Goal: Information Seeking & Learning: Learn about a topic

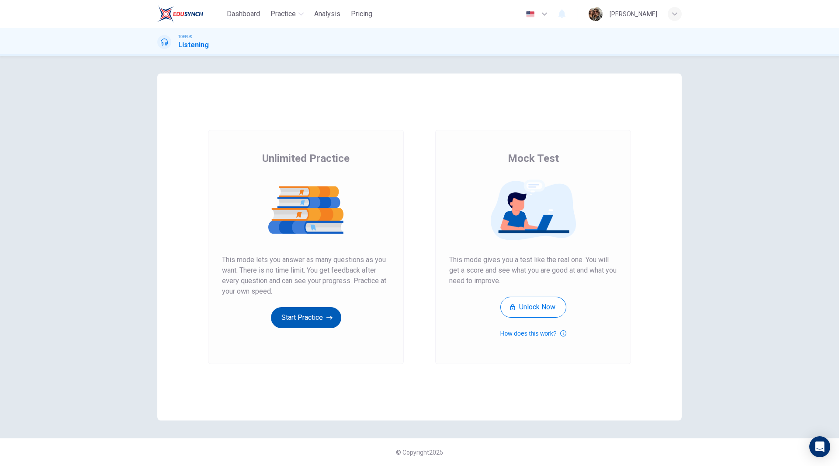
click at [307, 314] on button "Start Practice" at bounding box center [306, 317] width 70 height 21
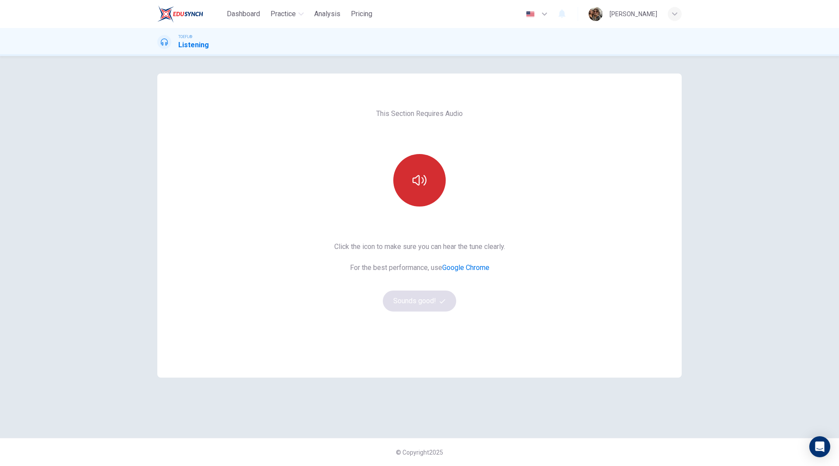
click at [419, 184] on icon "button" at bounding box center [420, 180] width 14 height 10
click at [426, 300] on button "Sounds good!" at bounding box center [419, 300] width 73 height 21
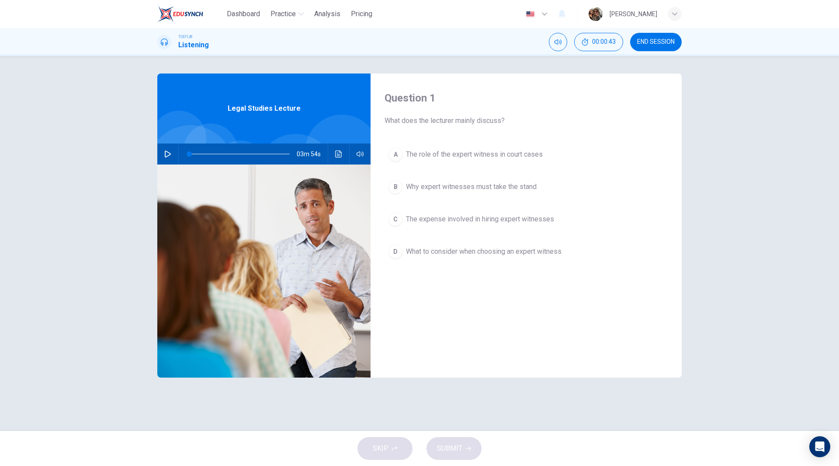
click at [164, 154] on icon "button" at bounding box center [167, 153] width 7 height 7
type input "0"
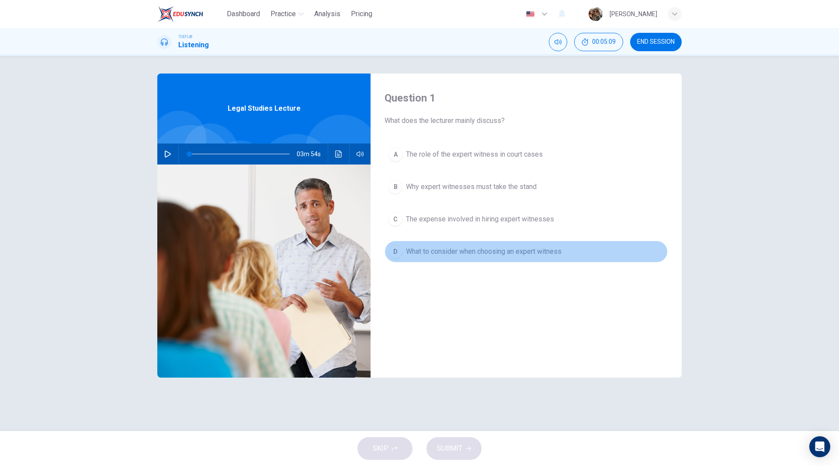
click at [498, 251] on span "What to consider when choosing an expert witness" at bounding box center [484, 251] width 156 height 10
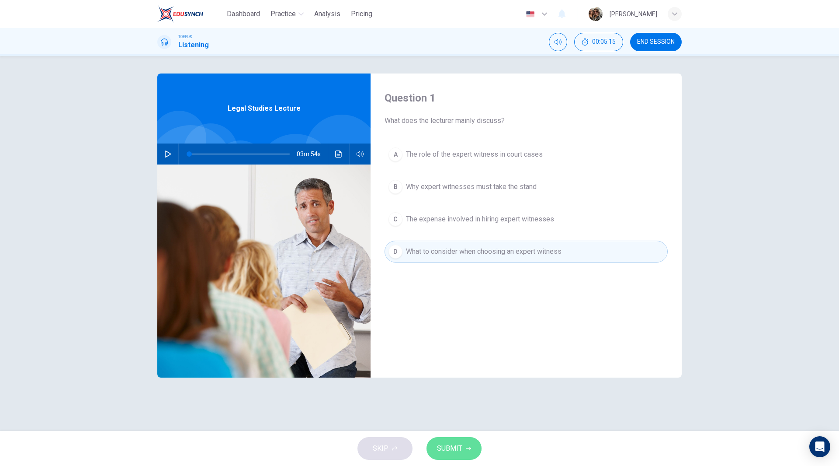
click at [458, 446] on span "SUBMIT" at bounding box center [449, 448] width 25 height 12
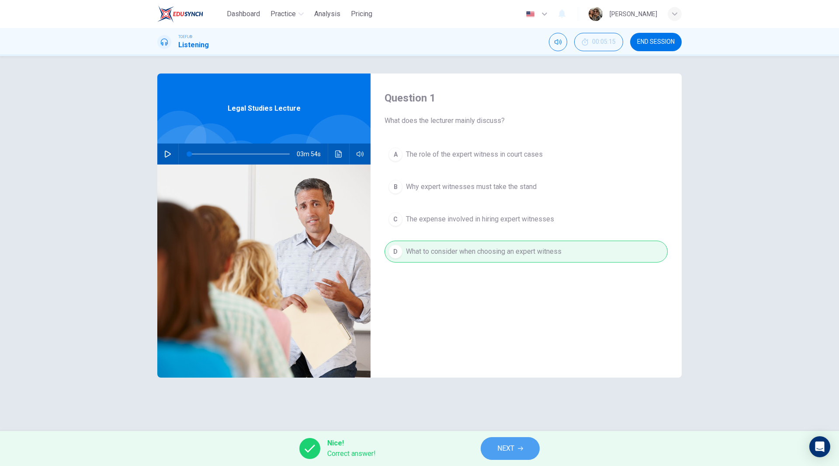
click at [512, 447] on span "NEXT" at bounding box center [506, 448] width 17 height 12
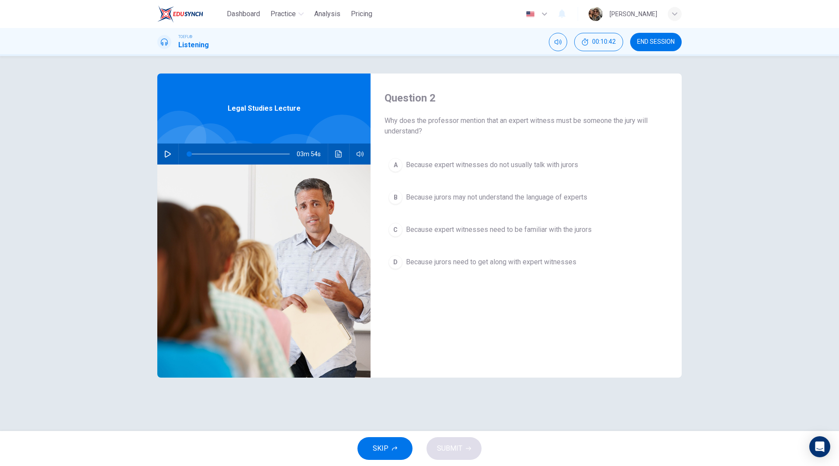
click at [523, 233] on span "Because expert witnesses need to be familiar with the jurors" at bounding box center [499, 229] width 186 height 10
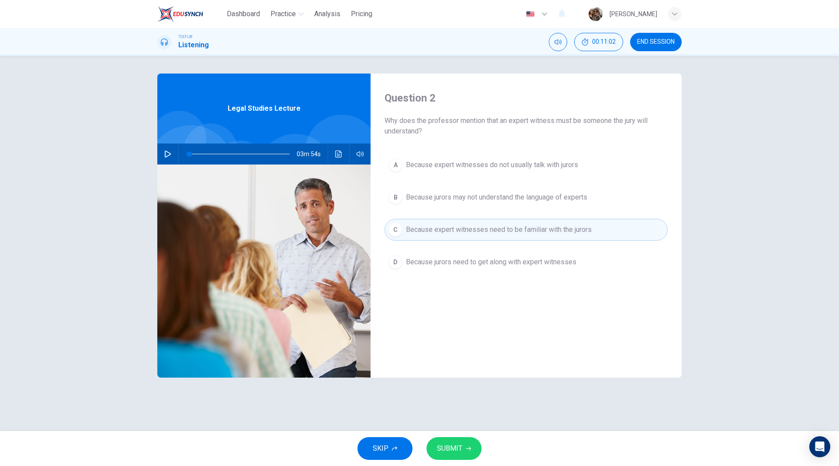
click at [456, 448] on span "SUBMIT" at bounding box center [449, 448] width 25 height 12
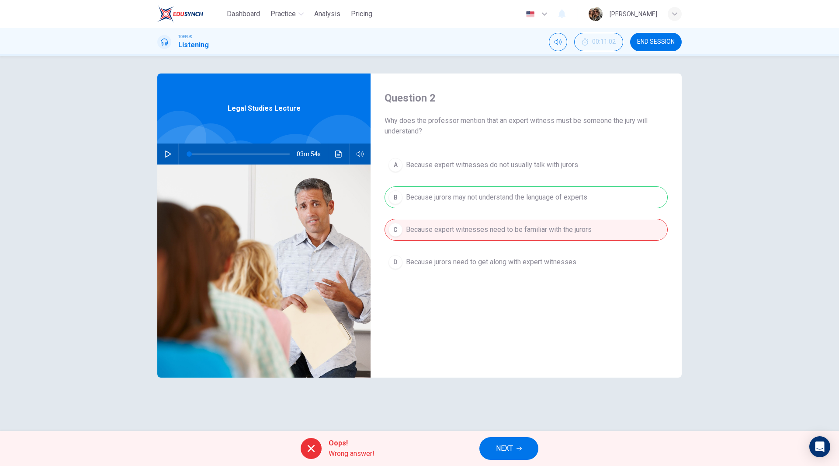
click at [521, 448] on icon "button" at bounding box center [519, 448] width 5 height 4
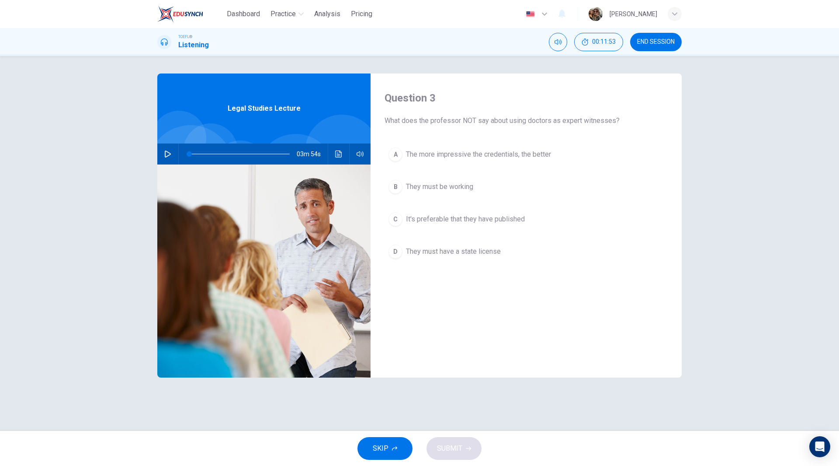
click at [503, 152] on span "The more impressive the credentials, the better" at bounding box center [478, 154] width 145 height 10
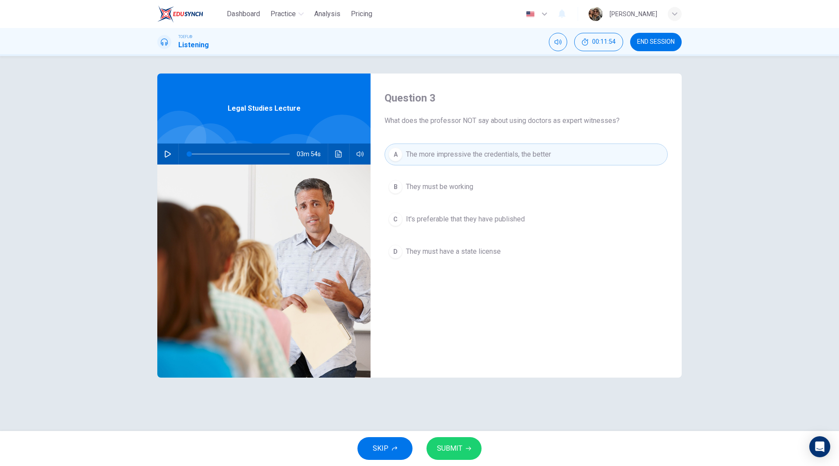
click at [459, 453] on span "SUBMIT" at bounding box center [449, 448] width 25 height 12
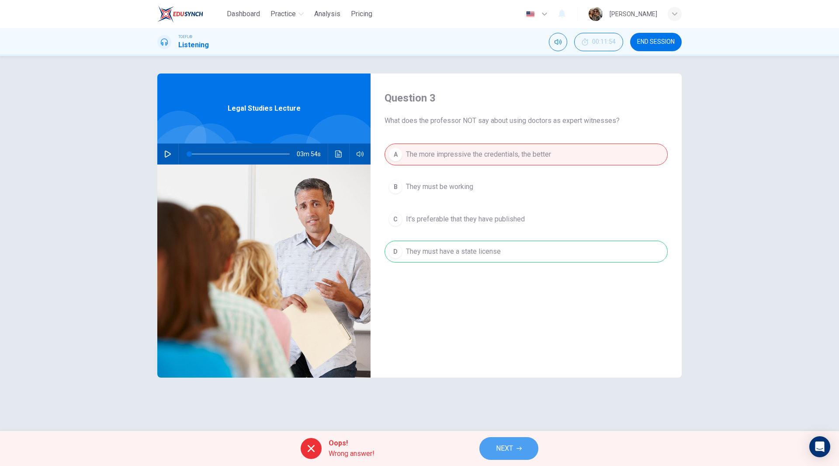
click at [526, 450] on button "NEXT" at bounding box center [509, 448] width 59 height 23
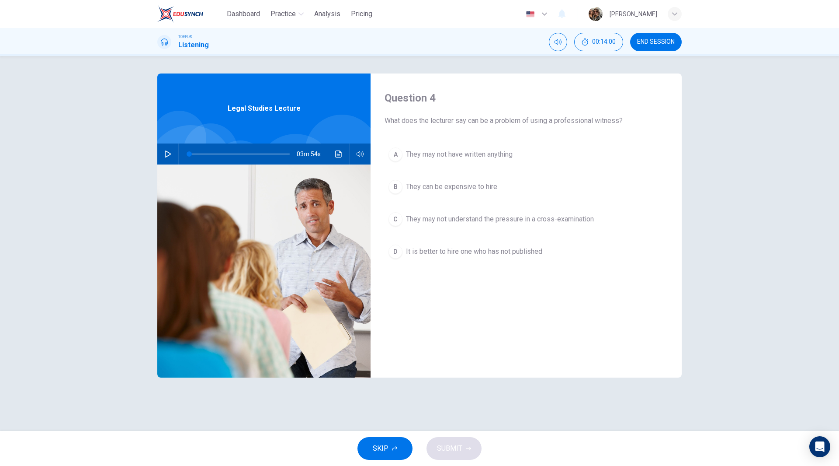
click at [442, 184] on span "They can be expensive to hire" at bounding box center [451, 186] width 91 height 10
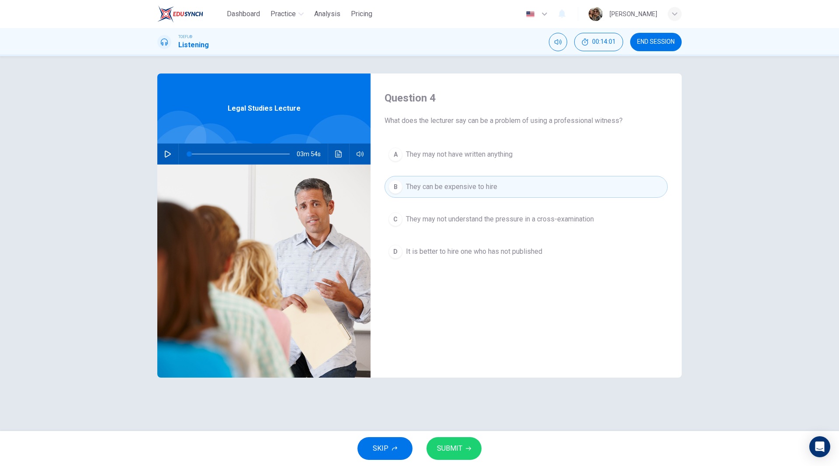
click at [462, 447] on span "SUBMIT" at bounding box center [449, 448] width 25 height 12
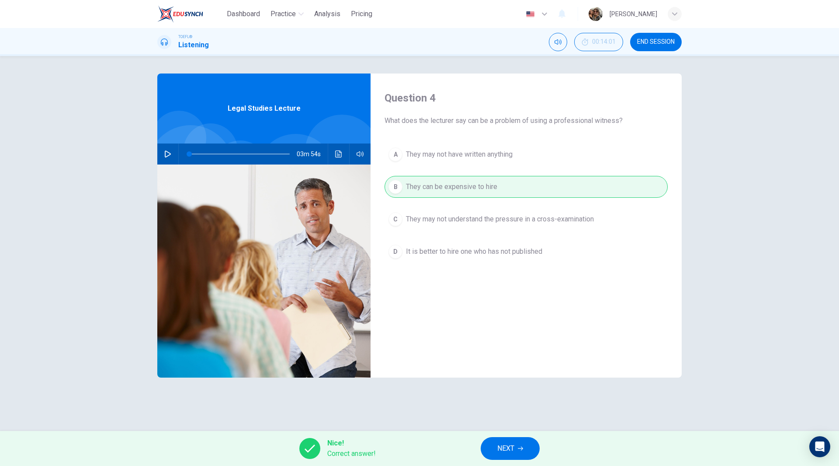
click at [519, 452] on button "NEXT" at bounding box center [510, 448] width 59 height 23
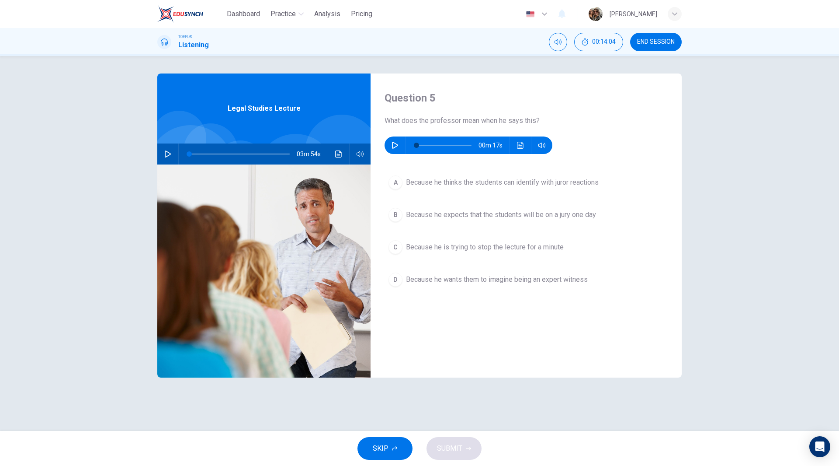
click at [391, 145] on button "button" at bounding box center [395, 144] width 14 height 17
type input "0"
click at [492, 184] on span "Because he thinks the students can identify with juror reactions" at bounding box center [502, 182] width 193 height 10
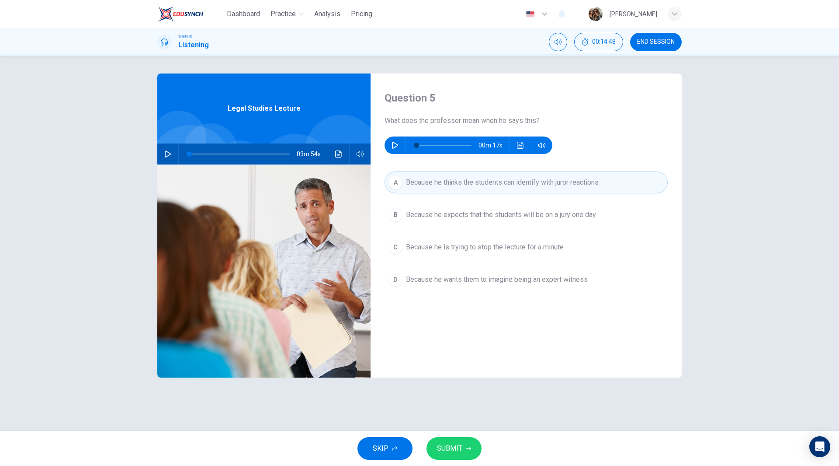
click at [456, 444] on span "SUBMIT" at bounding box center [449, 448] width 25 height 12
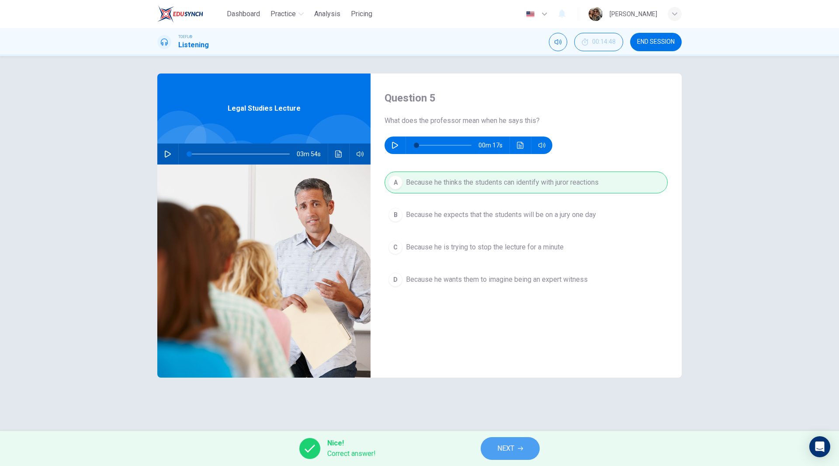
click at [505, 449] on span "NEXT" at bounding box center [506, 448] width 17 height 12
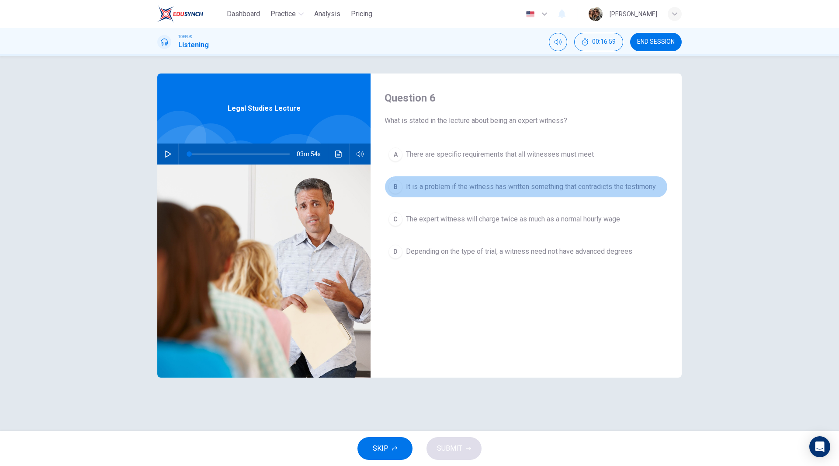
click at [484, 190] on span "It is a problem if the witness has written something that contradicts the testi…" at bounding box center [531, 186] width 250 height 10
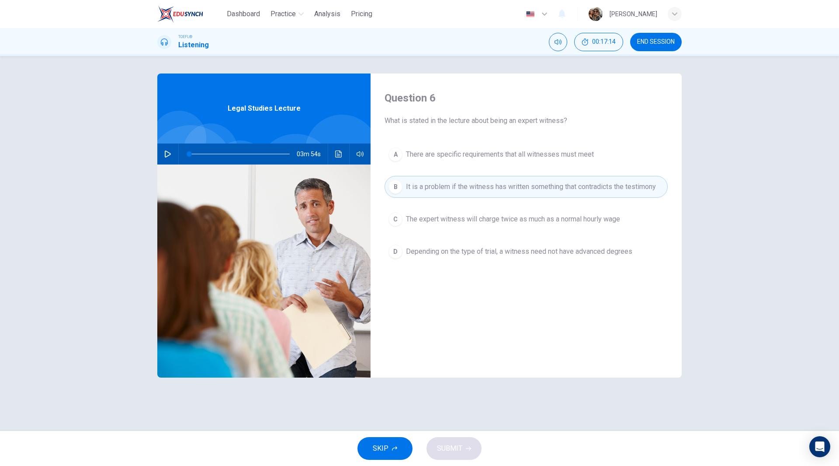
click at [492, 163] on button "A There are specific requirements that all witnesses must meet" at bounding box center [526, 154] width 283 height 22
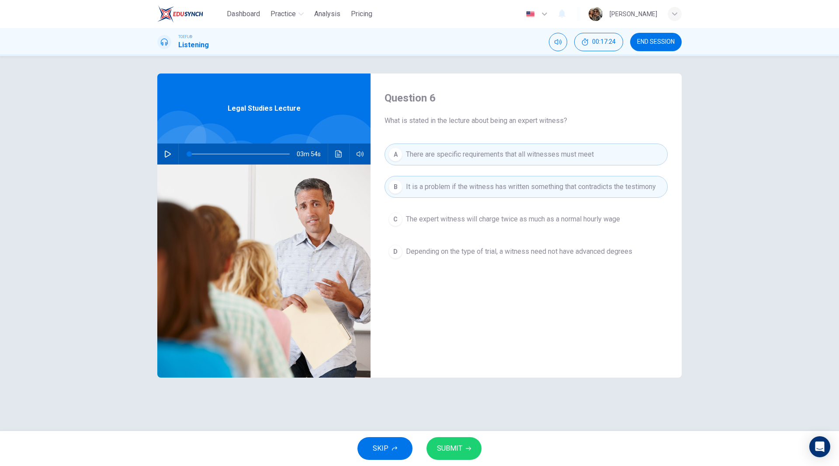
click at [502, 252] on span "Depending on the type of trial, a witness need not have advanced degrees" at bounding box center [519, 251] width 226 height 10
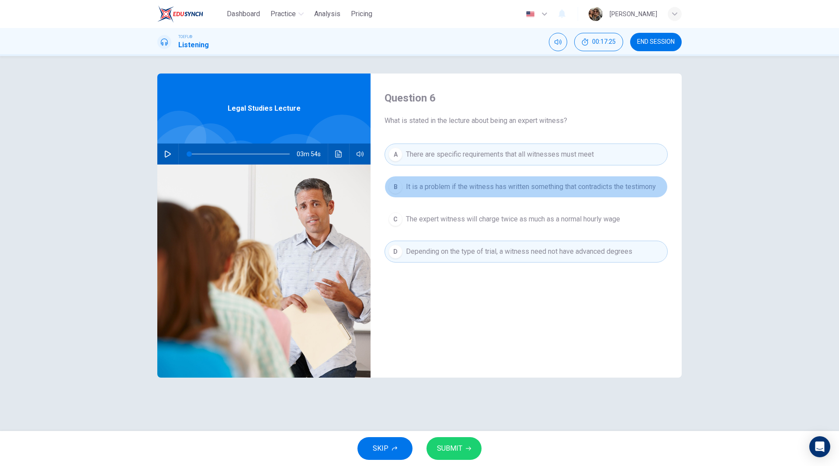
click at [497, 185] on span "It is a problem if the witness has written something that contradicts the testi…" at bounding box center [531, 186] width 250 height 10
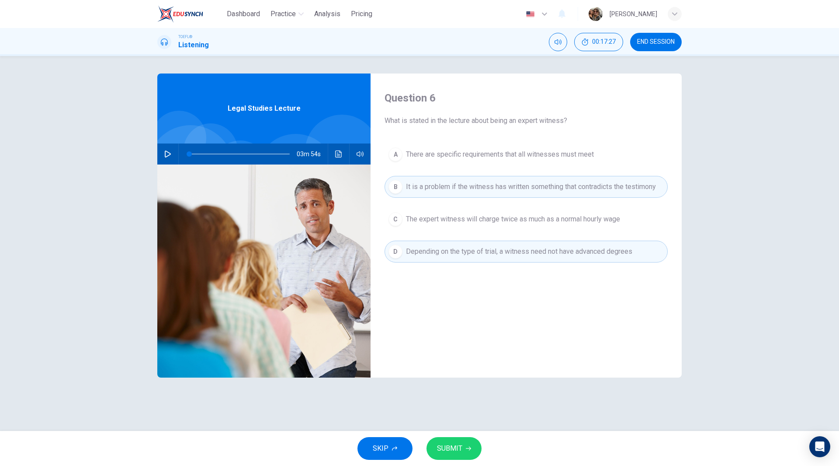
click at [456, 447] on span "SUBMIT" at bounding box center [449, 448] width 25 height 12
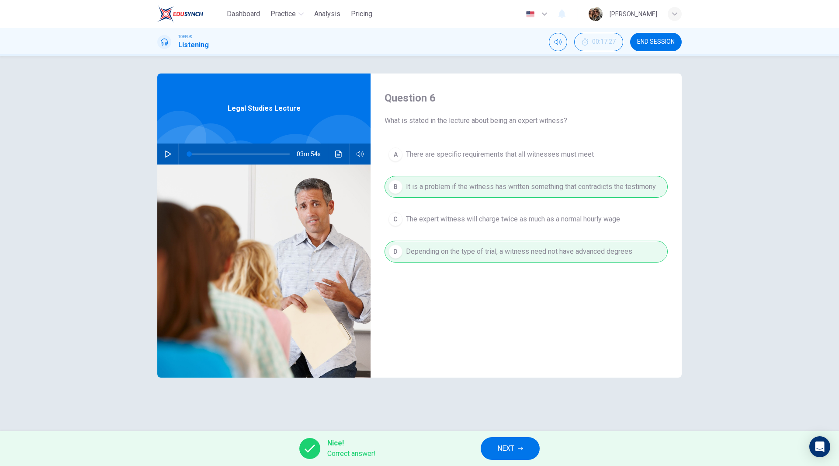
click at [512, 446] on span "NEXT" at bounding box center [506, 448] width 17 height 12
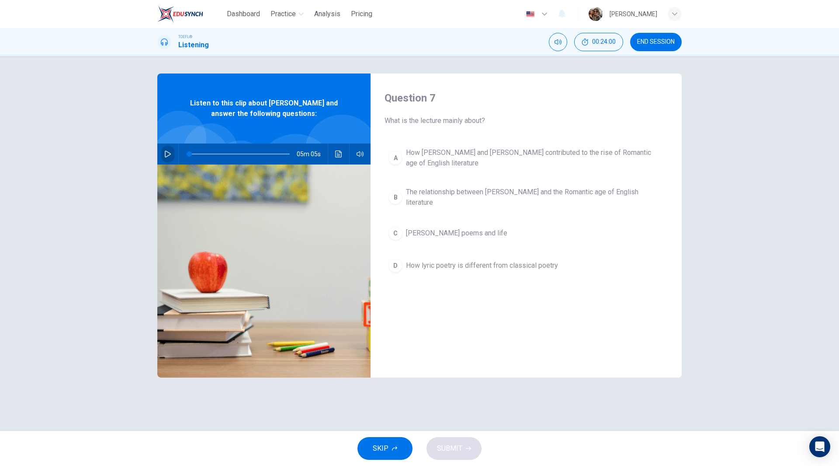
click at [166, 154] on icon "button" at bounding box center [167, 153] width 7 height 7
click at [169, 156] on icon "button" at bounding box center [167, 153] width 7 height 7
drag, startPoint x: 194, startPoint y: 155, endPoint x: 177, endPoint y: 153, distance: 16.8
click at [177, 153] on div "05m 05s" at bounding box center [263, 153] width 213 height 21
click at [167, 154] on icon "button" at bounding box center [167, 153] width 7 height 7
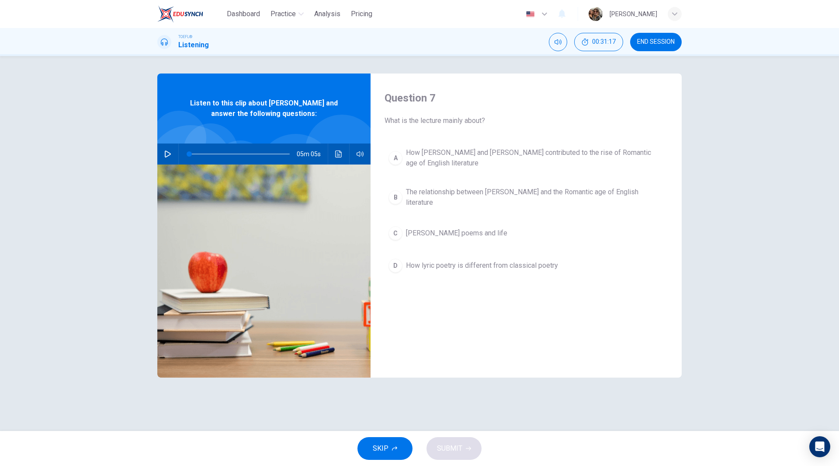
click at [502, 187] on span "The relationship between [PERSON_NAME] and the Romantic age of English literatu…" at bounding box center [535, 197] width 258 height 21
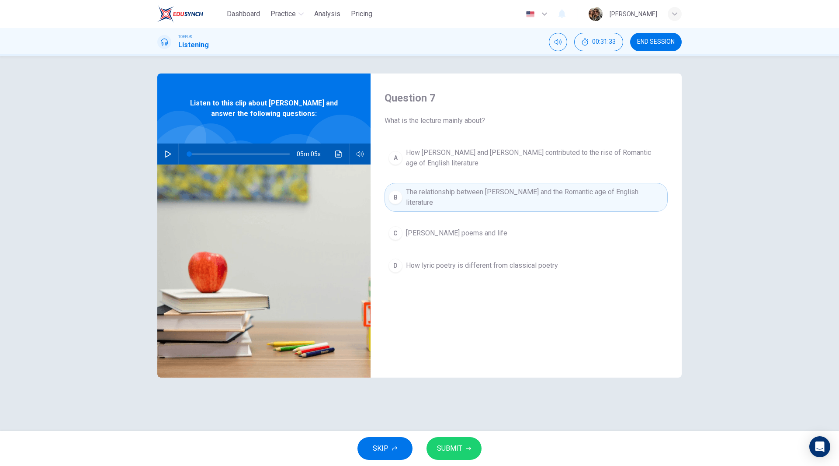
click at [505, 237] on span "[PERSON_NAME] poems and life" at bounding box center [456, 233] width 101 height 10
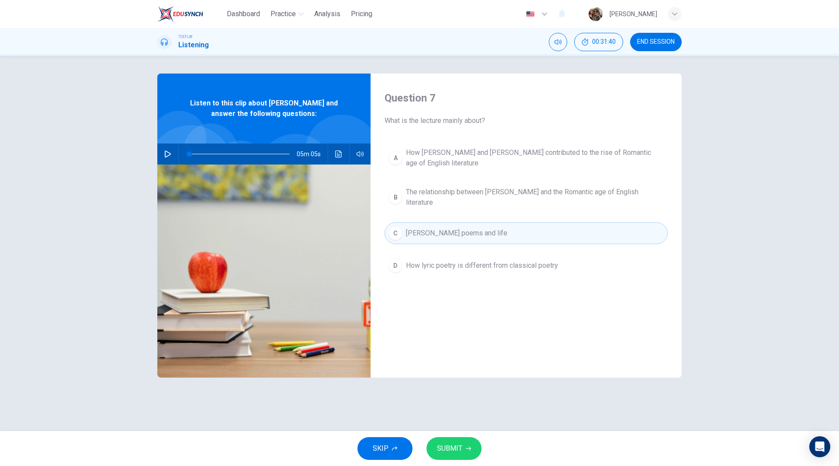
click at [504, 198] on span "The relationship between [PERSON_NAME] and the Romantic age of English literatu…" at bounding box center [535, 197] width 258 height 21
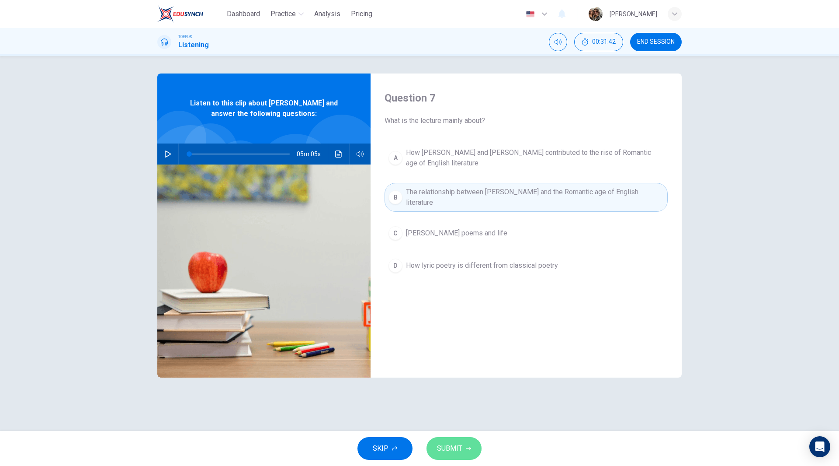
click at [454, 448] on span "SUBMIT" at bounding box center [449, 448] width 25 height 12
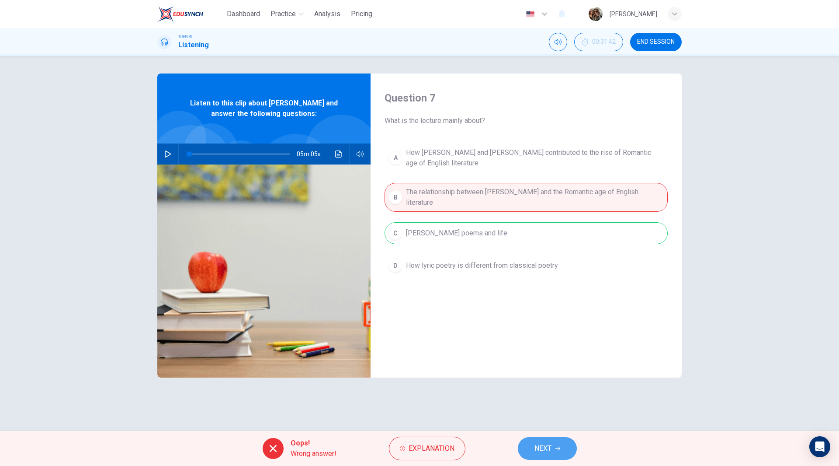
click at [555, 443] on button "NEXT" at bounding box center [547, 448] width 59 height 23
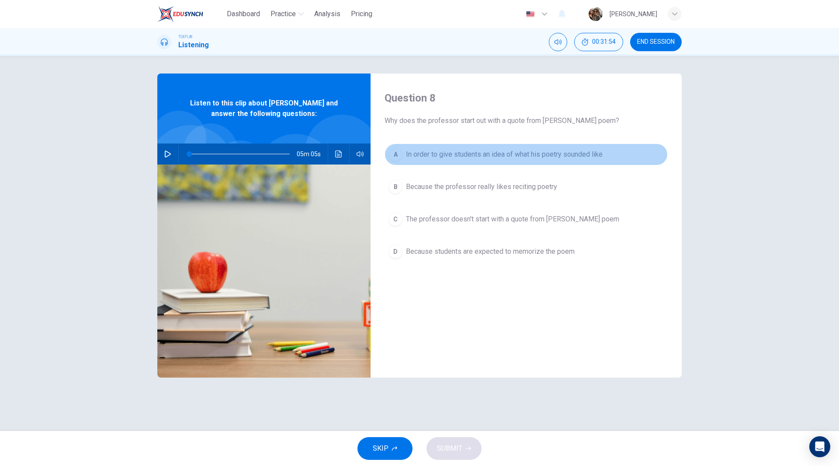
click at [553, 156] on span "In order to give students an idea of what his poetry sounded like" at bounding box center [504, 154] width 197 height 10
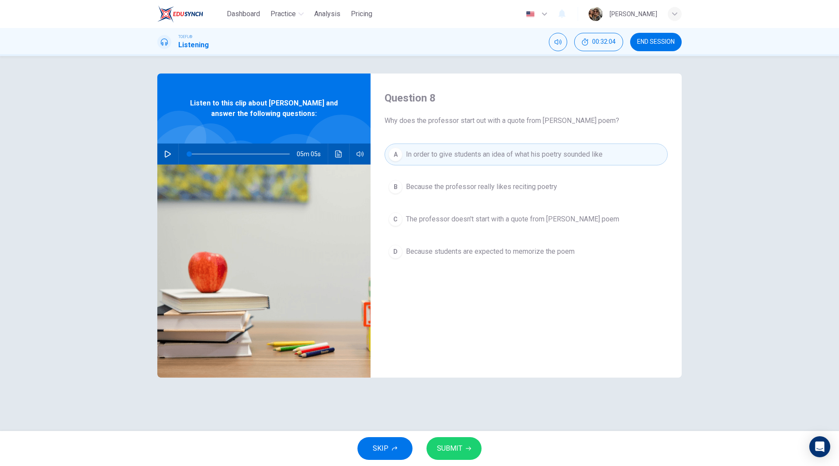
click at [459, 454] on span "SUBMIT" at bounding box center [449, 448] width 25 height 12
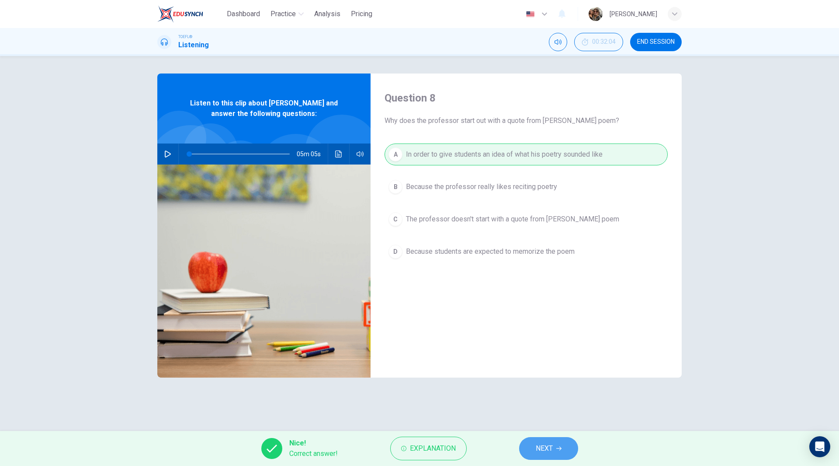
click at [550, 456] on button "NEXT" at bounding box center [548, 448] width 59 height 23
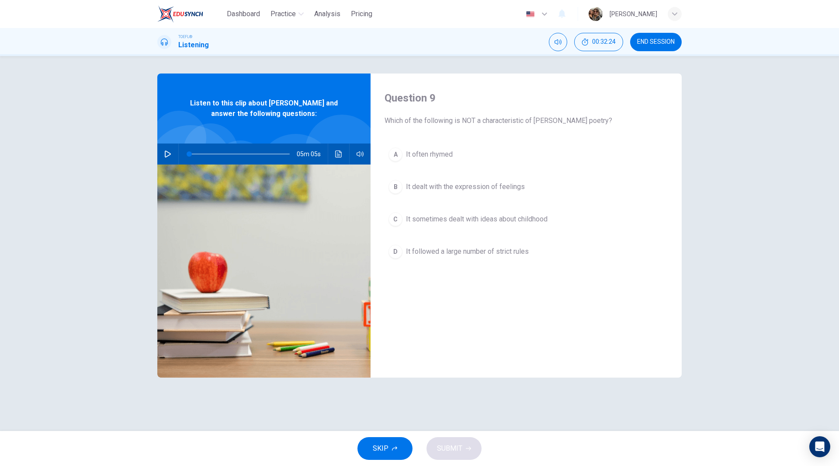
click at [492, 256] on span "It followed a large number of strict rules" at bounding box center [467, 251] width 123 height 10
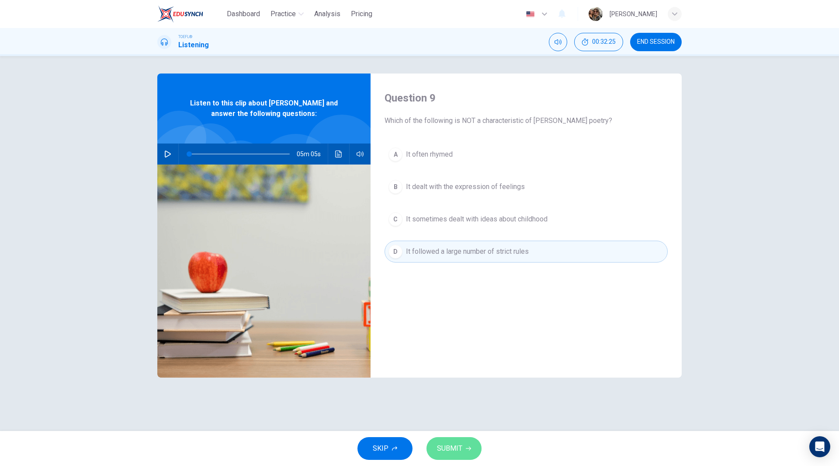
click at [452, 447] on span "SUBMIT" at bounding box center [449, 448] width 25 height 12
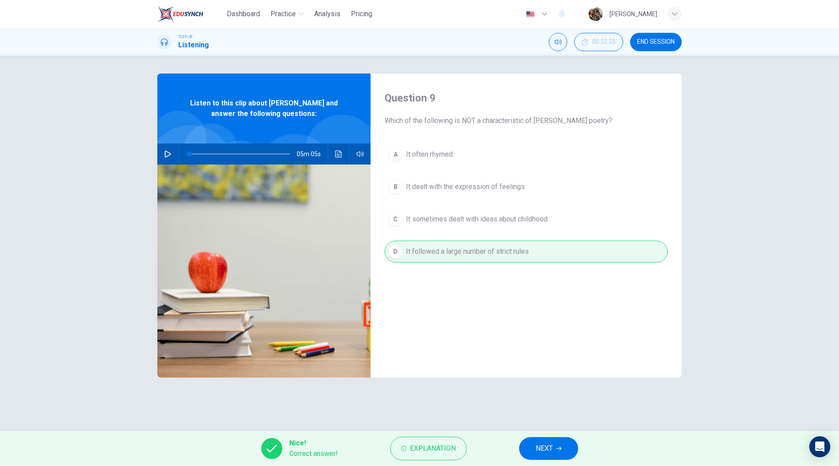
click at [165, 154] on icon "button" at bounding box center [168, 153] width 6 height 7
click at [340, 158] on button "Click to see the audio transcription" at bounding box center [339, 153] width 14 height 21
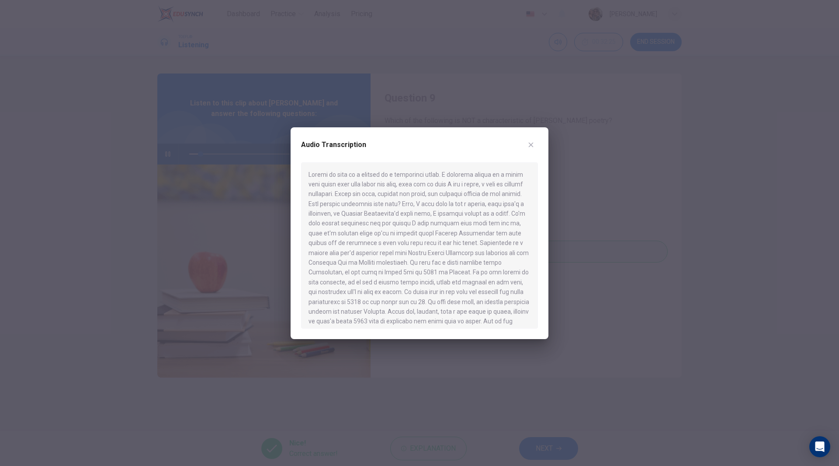
click at [372, 105] on div at bounding box center [419, 233] width 839 height 466
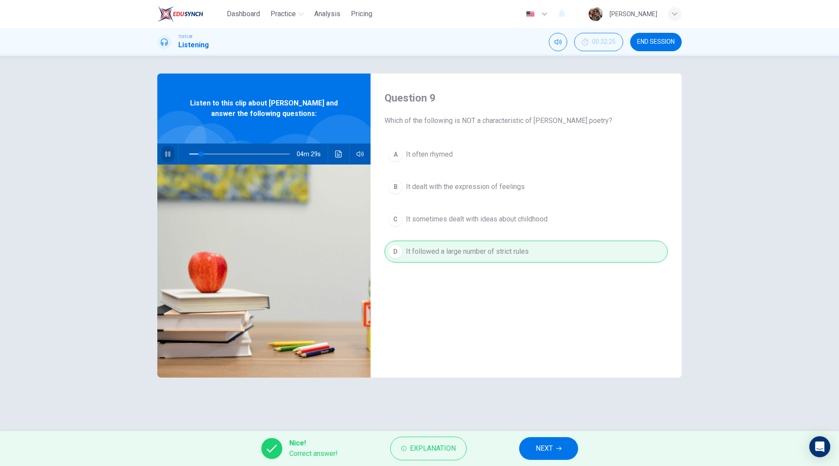
click at [166, 152] on icon "button" at bounding box center [167, 153] width 7 height 7
click at [543, 445] on span "NEXT" at bounding box center [544, 448] width 17 height 12
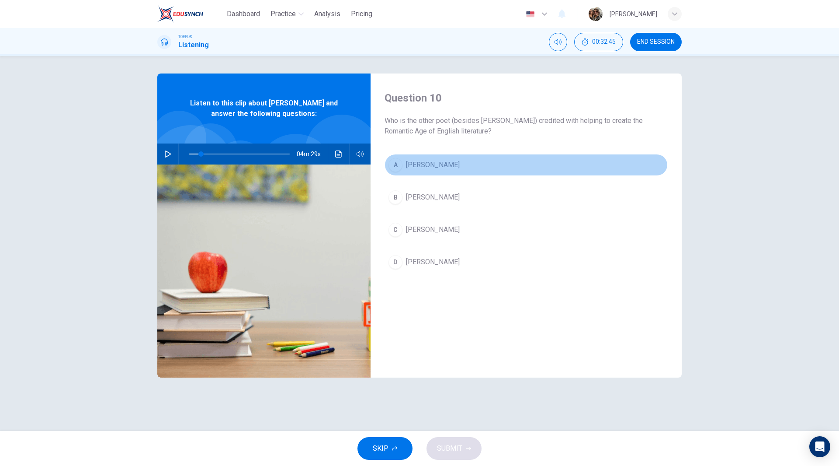
click at [421, 168] on span "[PERSON_NAME]" at bounding box center [433, 165] width 54 height 10
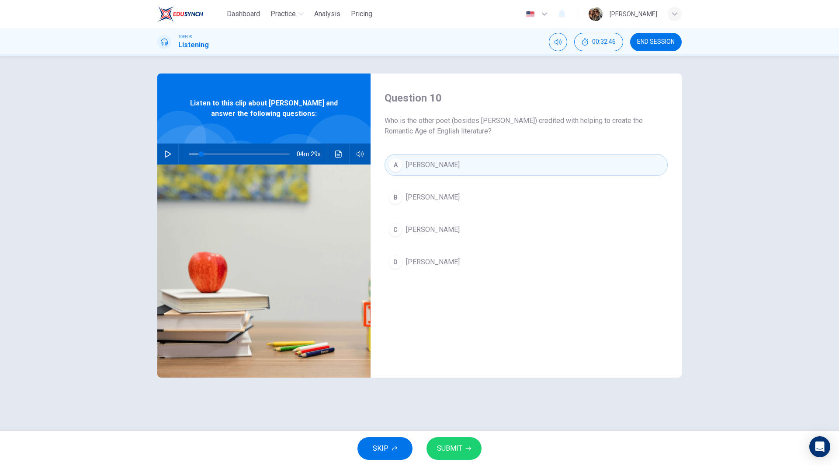
click at [452, 445] on span "SUBMIT" at bounding box center [449, 448] width 25 height 12
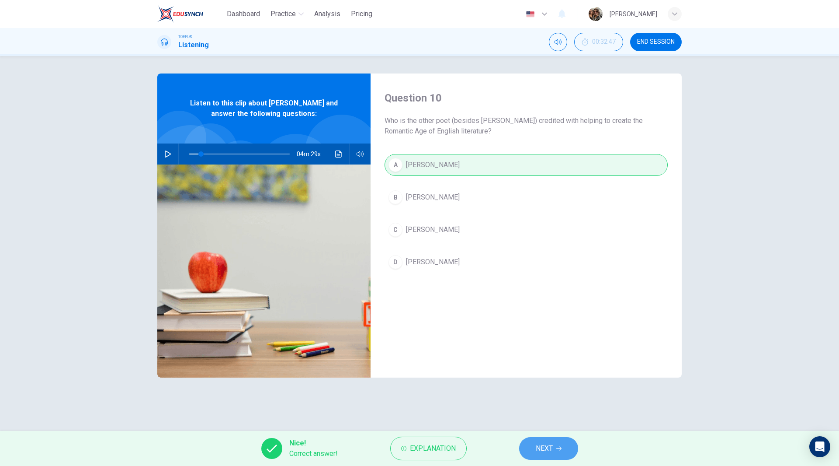
click at [553, 449] on button "NEXT" at bounding box center [548, 448] width 59 height 23
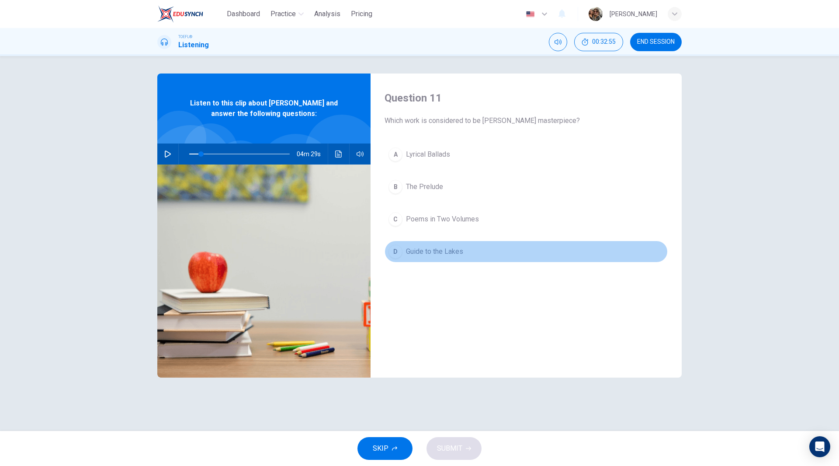
click at [448, 249] on span "Guide to the Lakes" at bounding box center [434, 251] width 57 height 10
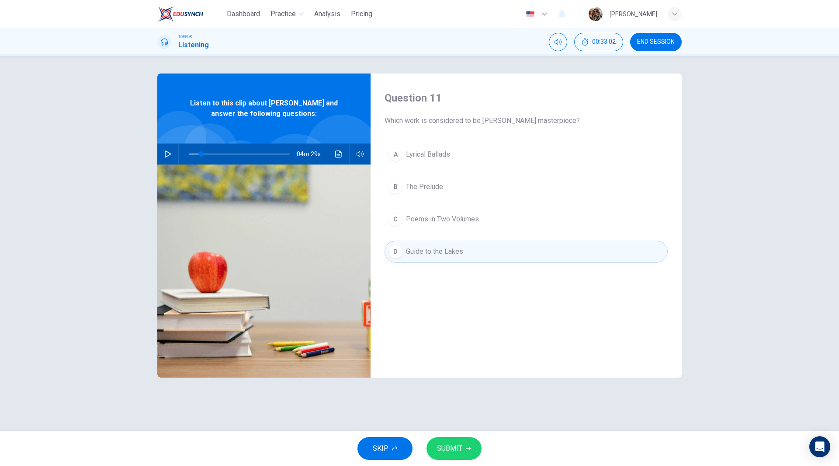
click at [464, 446] on button "SUBMIT" at bounding box center [454, 448] width 55 height 23
type input "12"
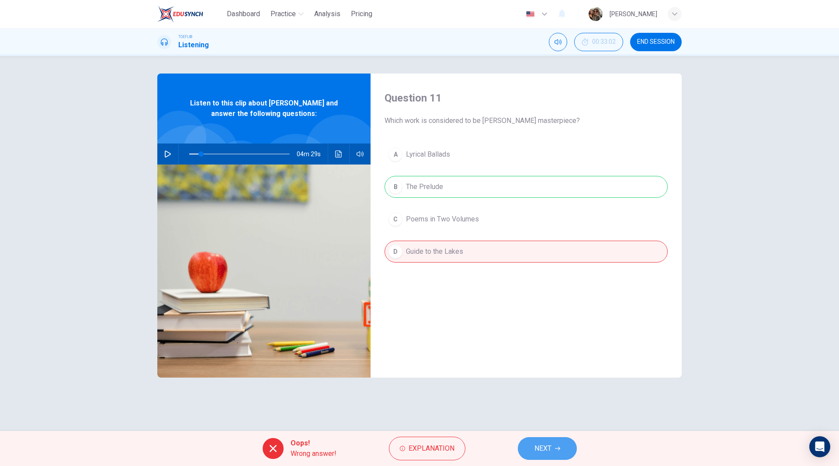
click at [540, 445] on span "NEXT" at bounding box center [543, 448] width 17 height 12
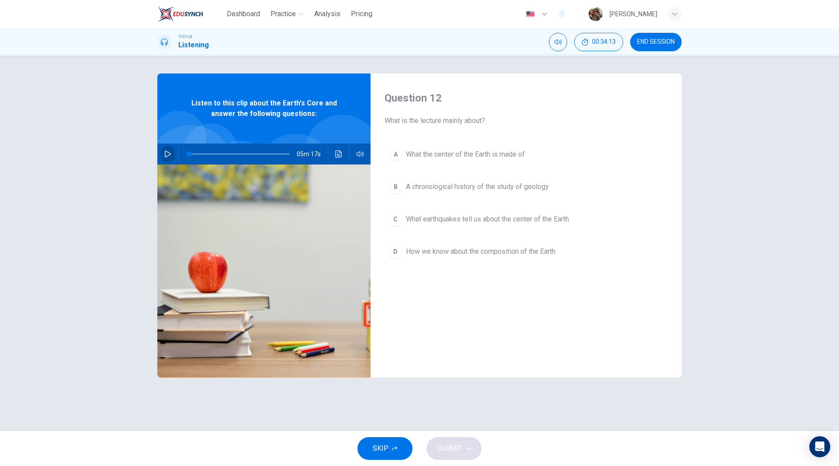
click at [168, 153] on icon "button" at bounding box center [168, 153] width 6 height 7
drag, startPoint x: 197, startPoint y: 156, endPoint x: 178, endPoint y: 153, distance: 18.9
click at [179, 153] on div at bounding box center [238, 153] width 118 height 21
drag, startPoint x: 190, startPoint y: 153, endPoint x: 177, endPoint y: 150, distance: 12.9
click at [178, 150] on div "05m 17s" at bounding box center [263, 153] width 213 height 21
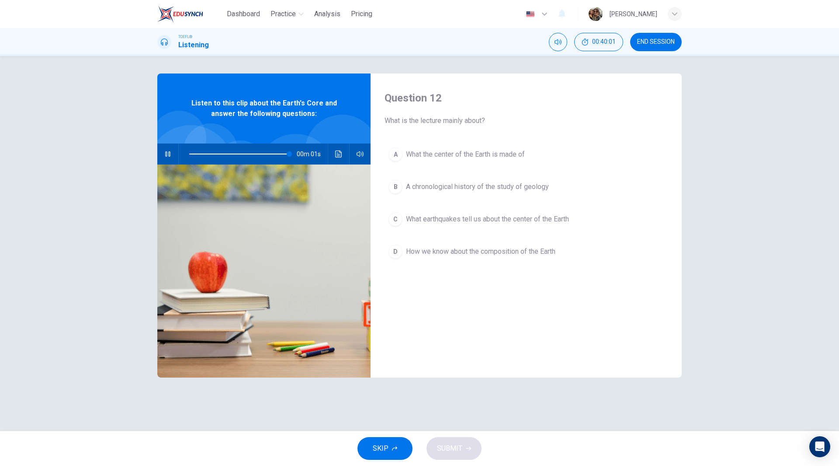
type input "0"
click at [492, 153] on span "What the center of the Earth is made of" at bounding box center [465, 154] width 119 height 10
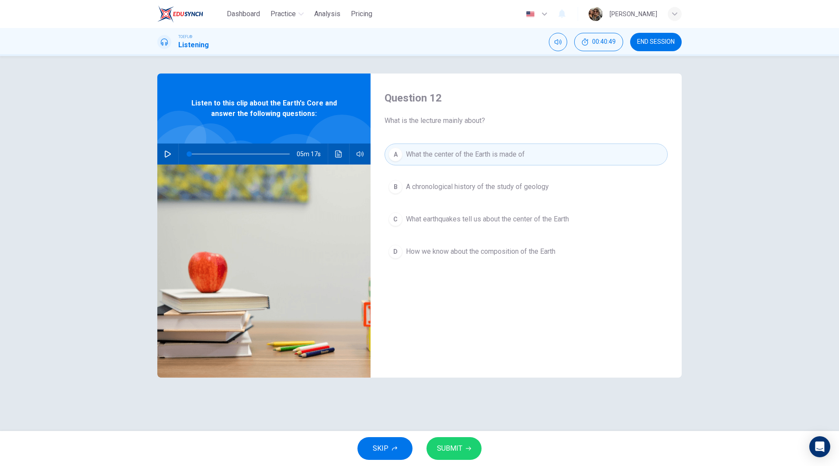
click at [463, 446] on button "SUBMIT" at bounding box center [454, 448] width 55 height 23
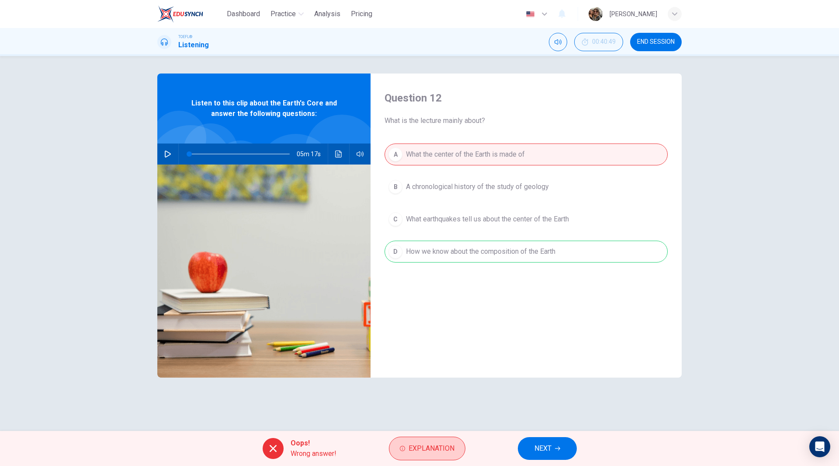
click at [445, 449] on span "Explanation" at bounding box center [432, 448] width 46 height 12
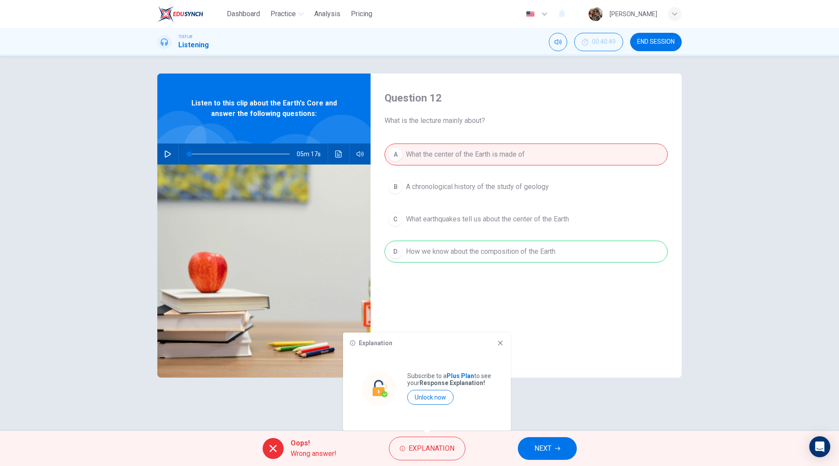
click at [505, 343] on div "Explanation Subscribe to a Plus Plan to see your Response Explanation! Unlock n…" at bounding box center [427, 381] width 168 height 98
click at [498, 341] on icon at bounding box center [500, 342] width 7 height 7
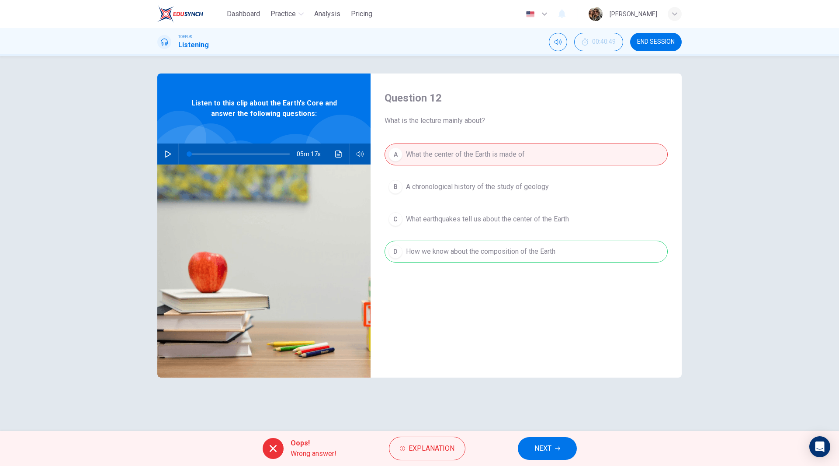
click at [554, 452] on button "NEXT" at bounding box center [547, 448] width 59 height 23
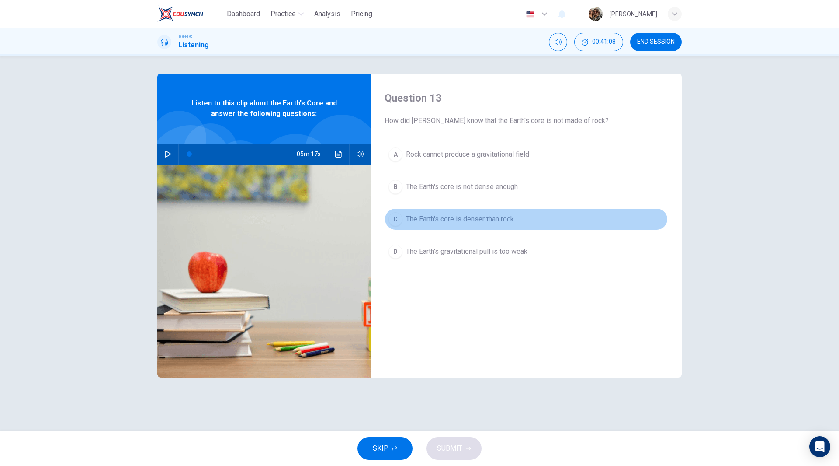
click at [479, 222] on span "The Earth's core is denser than rock" at bounding box center [460, 219] width 108 height 10
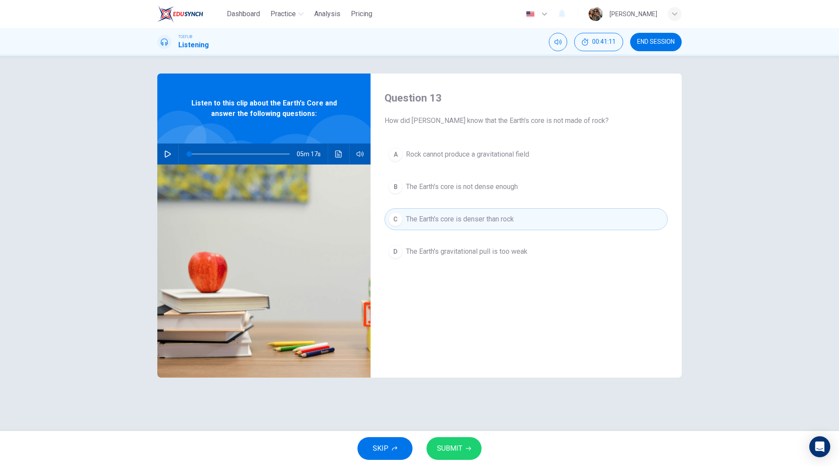
click at [464, 446] on button "SUBMIT" at bounding box center [454, 448] width 55 height 23
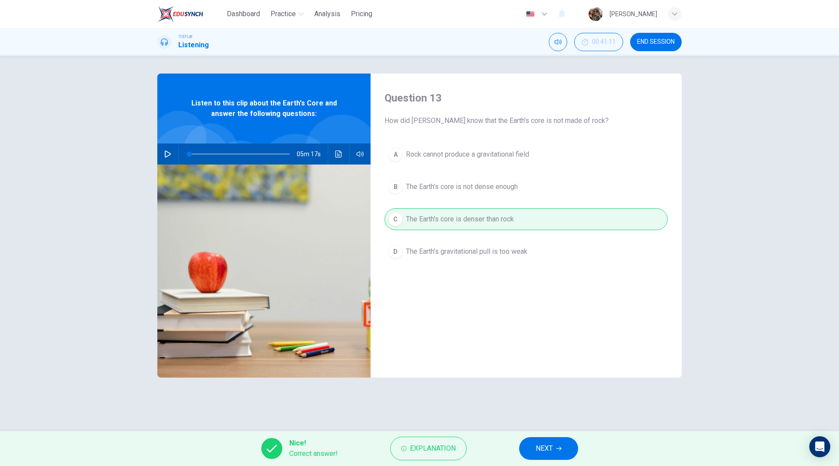
click at [557, 454] on button "NEXT" at bounding box center [548, 448] width 59 height 23
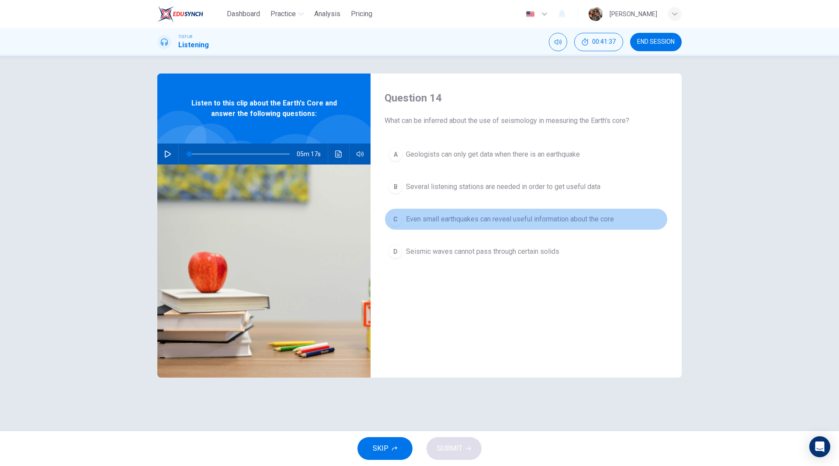
click at [557, 224] on span "Even small earthquakes can reveal useful information about the core" at bounding box center [510, 219] width 208 height 10
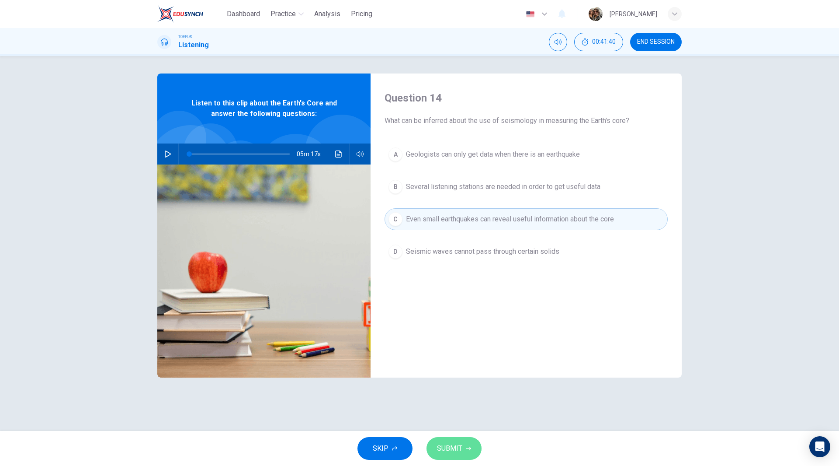
click at [466, 451] on button "SUBMIT" at bounding box center [454, 448] width 55 height 23
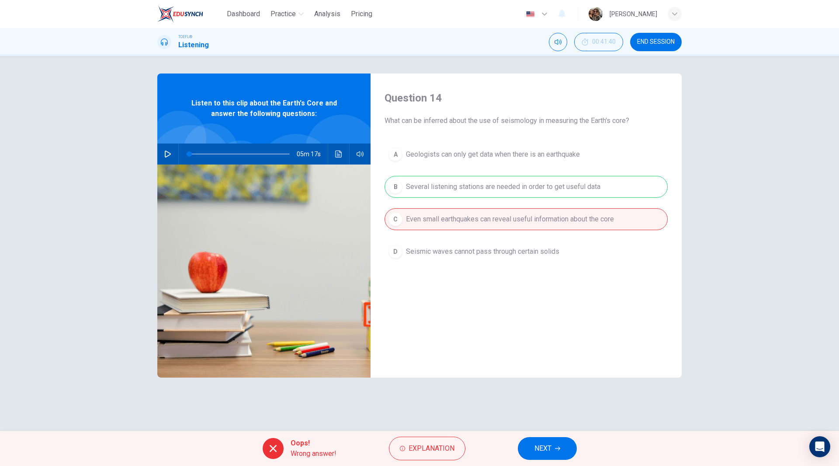
click at [500, 187] on div "A Geologists can only get data when there is an earthquake B Several listening …" at bounding box center [526, 211] width 283 height 136
click at [558, 443] on button "NEXT" at bounding box center [547, 448] width 59 height 23
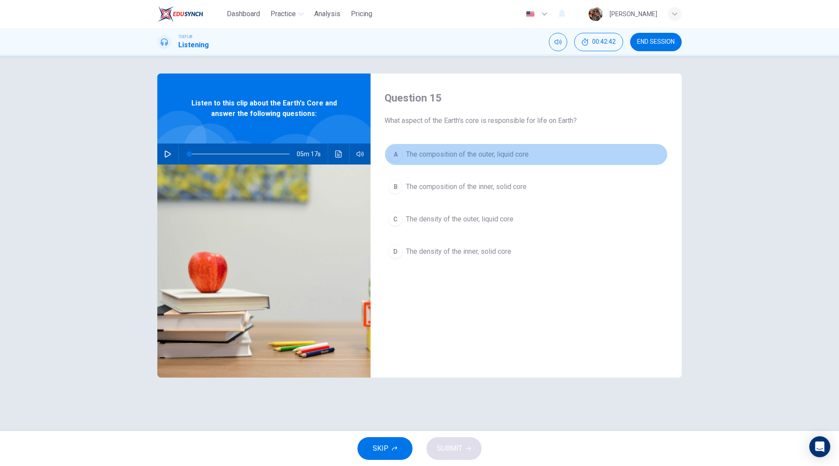
click at [513, 151] on span "The composition of the outer, liquid core" at bounding box center [467, 154] width 123 height 10
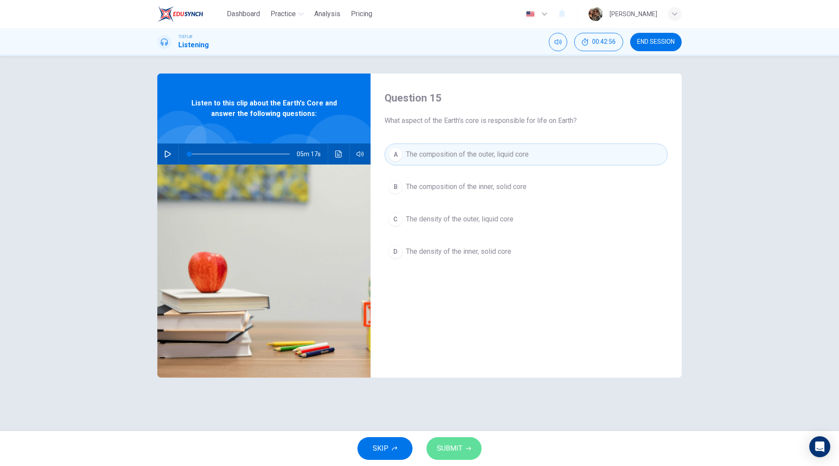
click at [452, 446] on span "SUBMIT" at bounding box center [449, 448] width 25 height 12
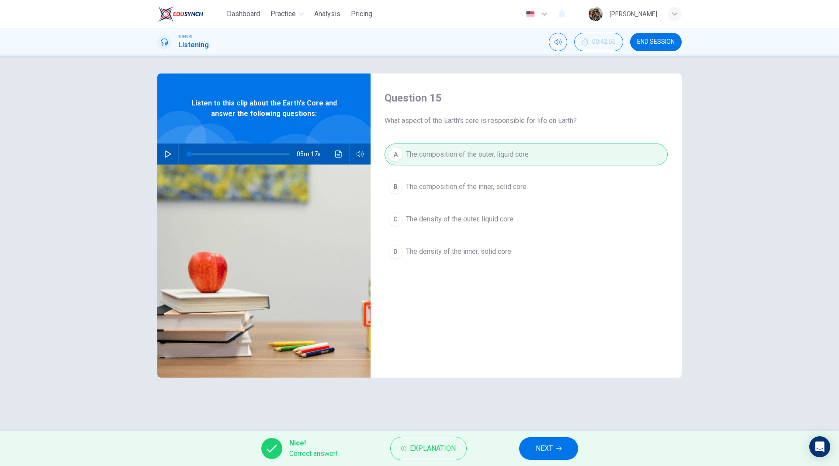
click at [543, 452] on span "NEXT" at bounding box center [544, 448] width 17 height 12
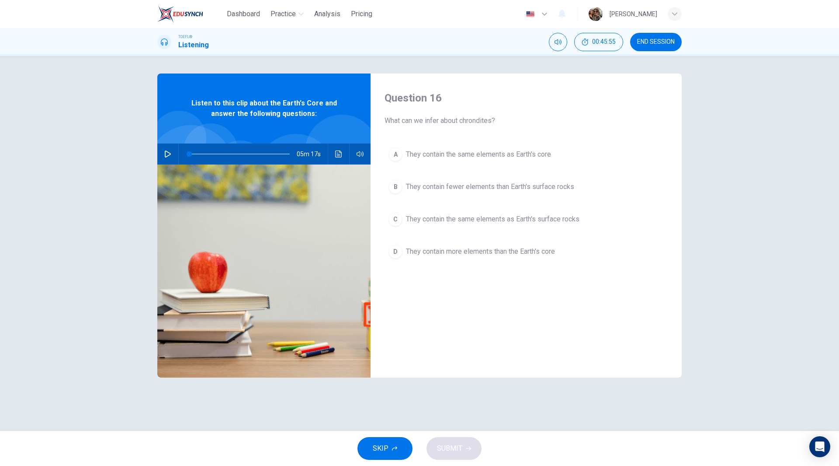
click at [500, 156] on span "They contain the same elements as Earth's core" at bounding box center [478, 154] width 145 height 10
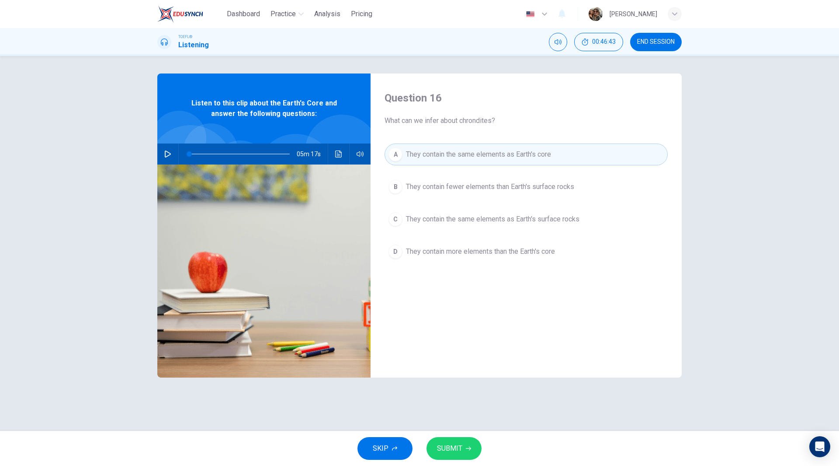
click at [511, 250] on span "They contain more elements than the Earth's core" at bounding box center [480, 251] width 149 height 10
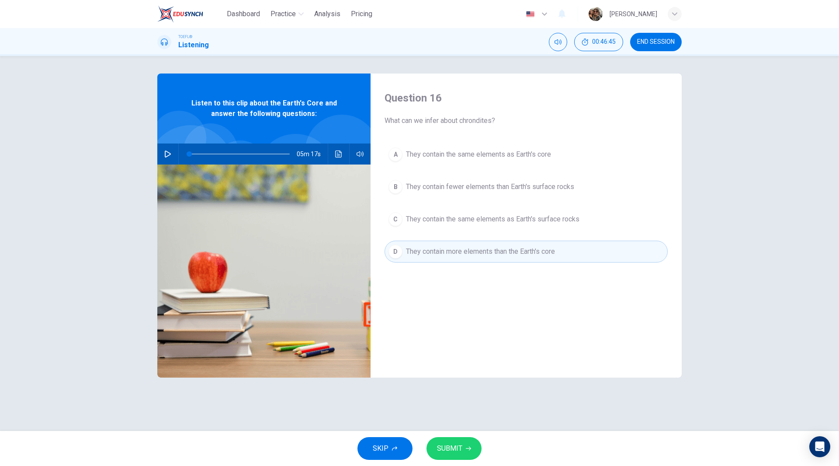
click at [458, 449] on span "SUBMIT" at bounding box center [449, 448] width 25 height 12
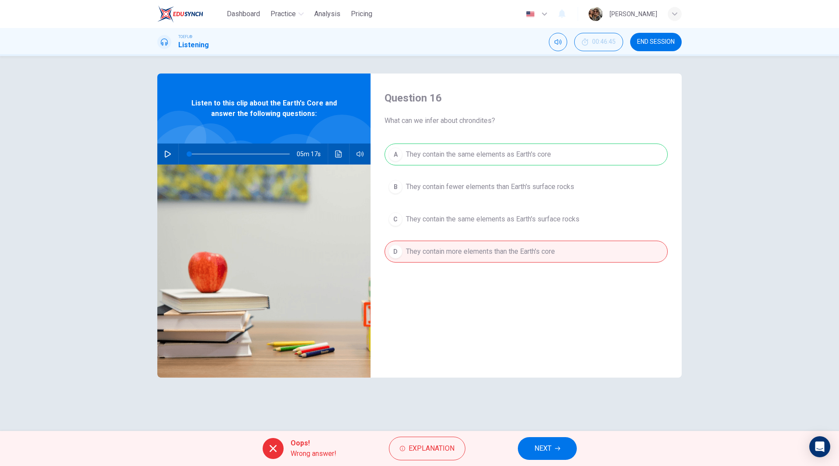
click at [551, 452] on span "NEXT" at bounding box center [543, 448] width 17 height 12
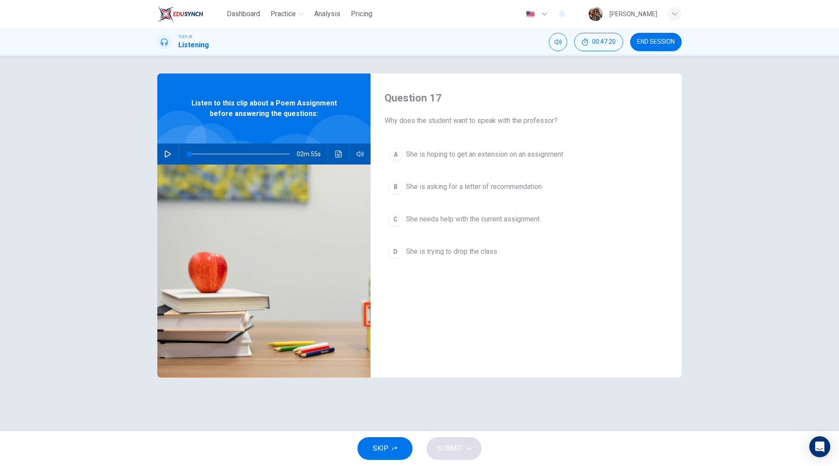
click at [170, 156] on icon "button" at bounding box center [167, 153] width 7 height 7
type input "0"
click at [515, 220] on span "She needs help with the current assignment" at bounding box center [473, 219] width 134 height 10
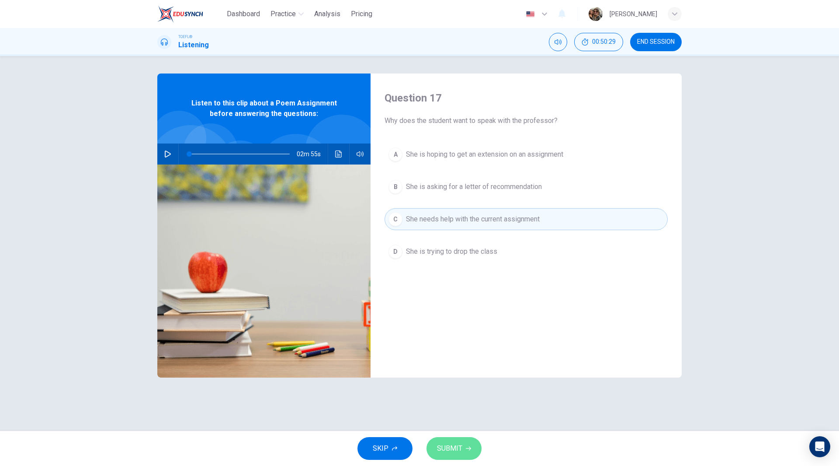
click at [459, 447] on span "SUBMIT" at bounding box center [449, 448] width 25 height 12
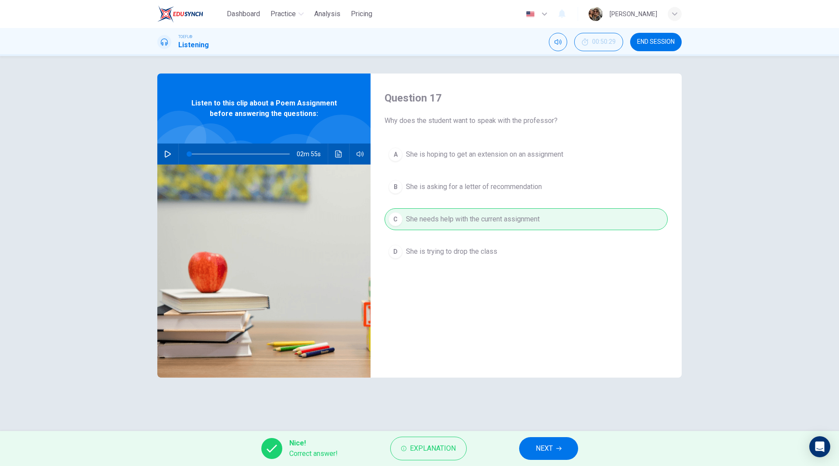
click at [547, 452] on span "NEXT" at bounding box center [544, 448] width 17 height 12
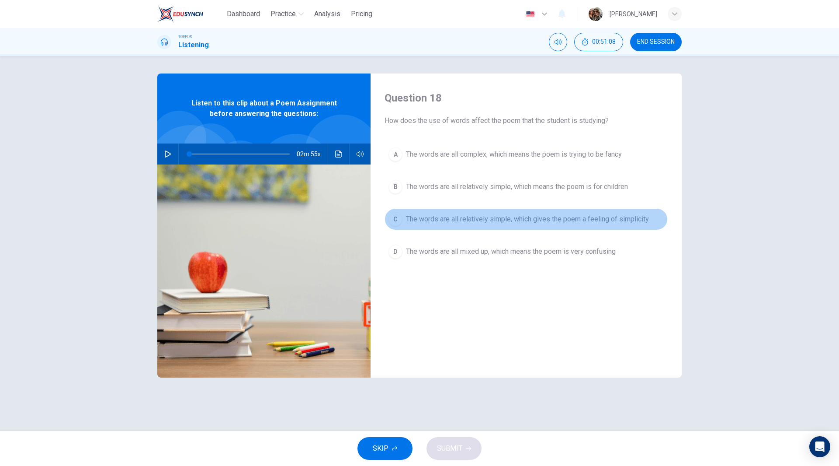
click at [511, 222] on span "The words are all relatively simple, which gives the poem a feeling of simplici…" at bounding box center [527, 219] width 243 height 10
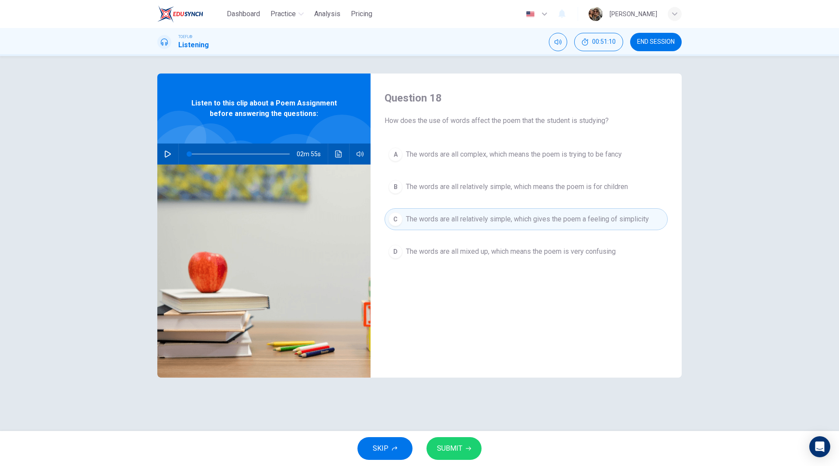
click at [452, 442] on span "SUBMIT" at bounding box center [449, 448] width 25 height 12
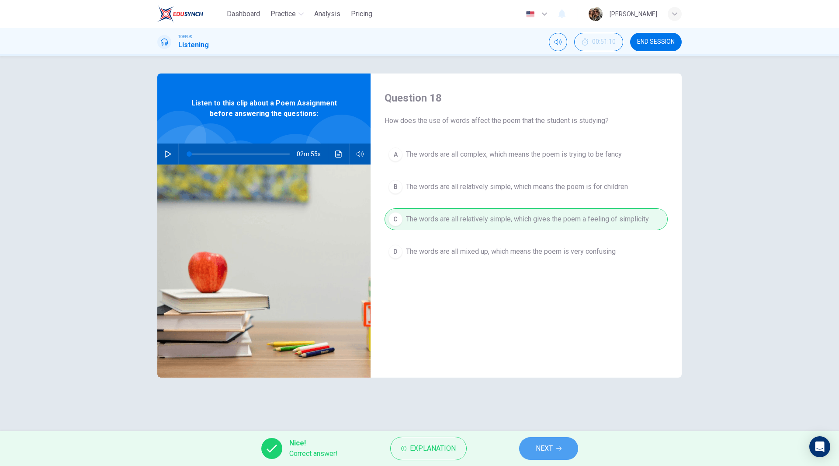
click at [548, 449] on span "NEXT" at bounding box center [544, 448] width 17 height 12
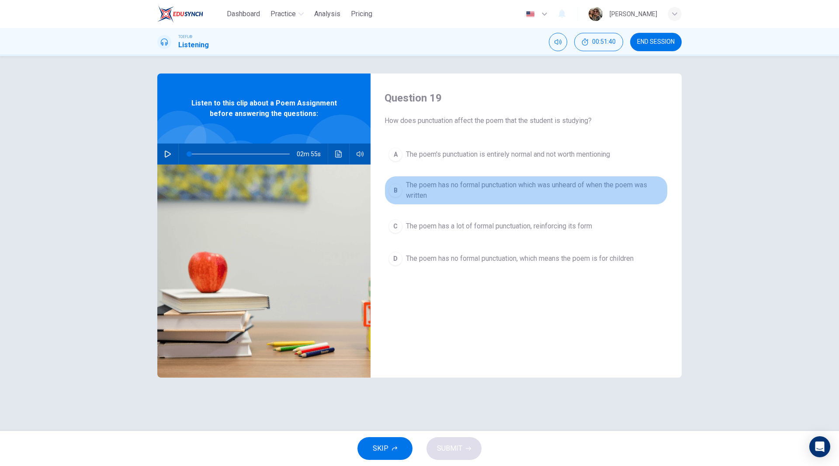
click at [537, 186] on span "The poem has no formal punctuation which was unheard of when the poem was writt…" at bounding box center [535, 190] width 258 height 21
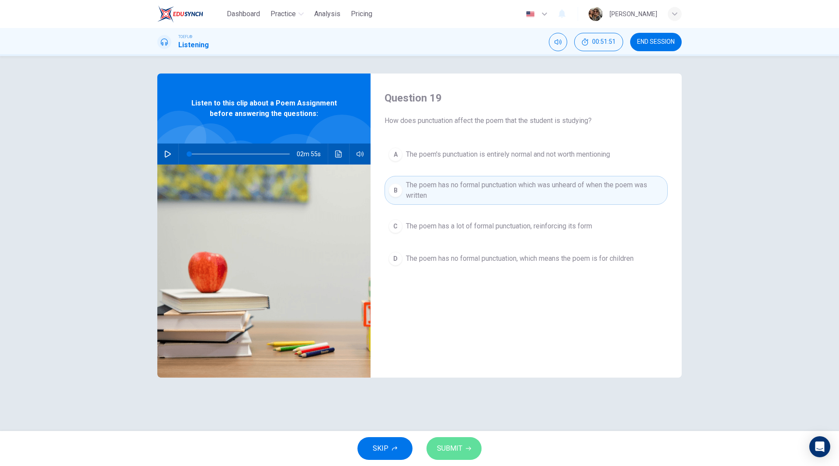
click at [453, 445] on span "SUBMIT" at bounding box center [449, 448] width 25 height 12
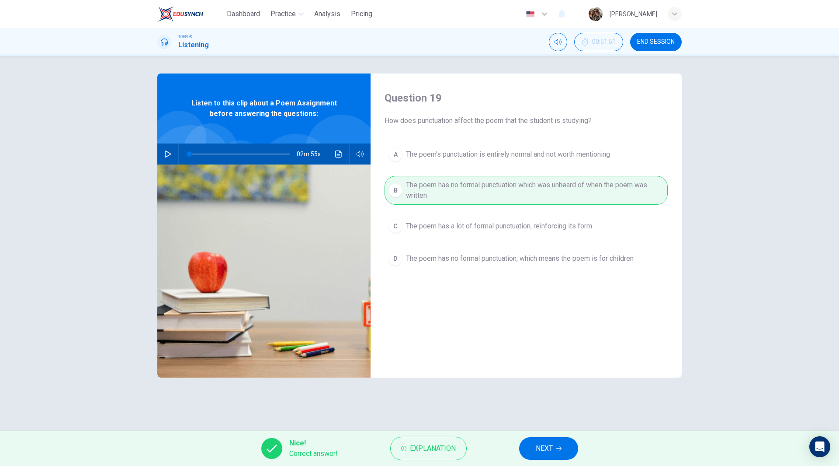
click at [554, 447] on button "NEXT" at bounding box center [548, 448] width 59 height 23
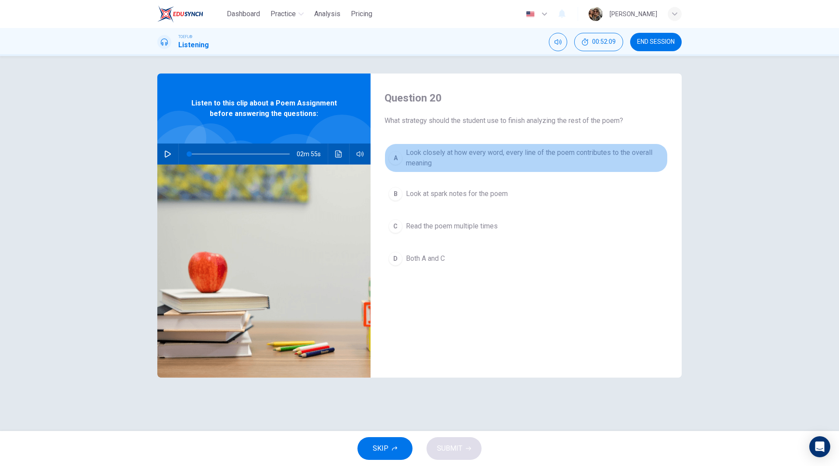
click at [432, 150] on span "Look closely at how every word, every line of the poem contributes to the overa…" at bounding box center [535, 157] width 258 height 21
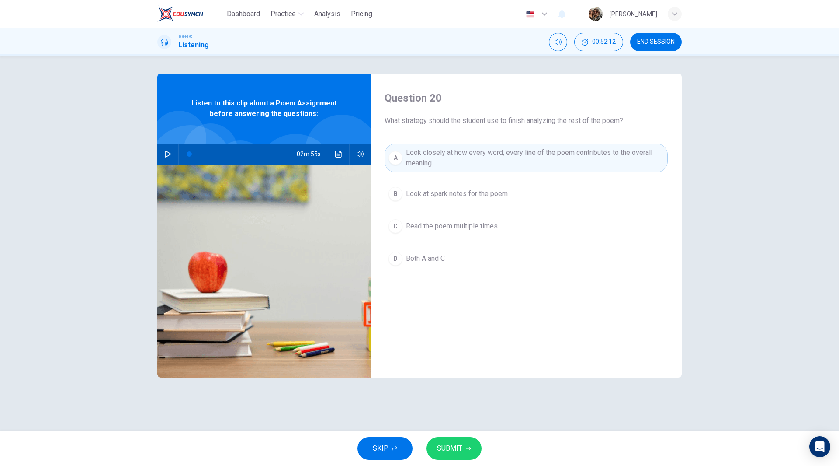
click at [429, 195] on span "Look at spark notes for the poem" at bounding box center [457, 193] width 102 height 10
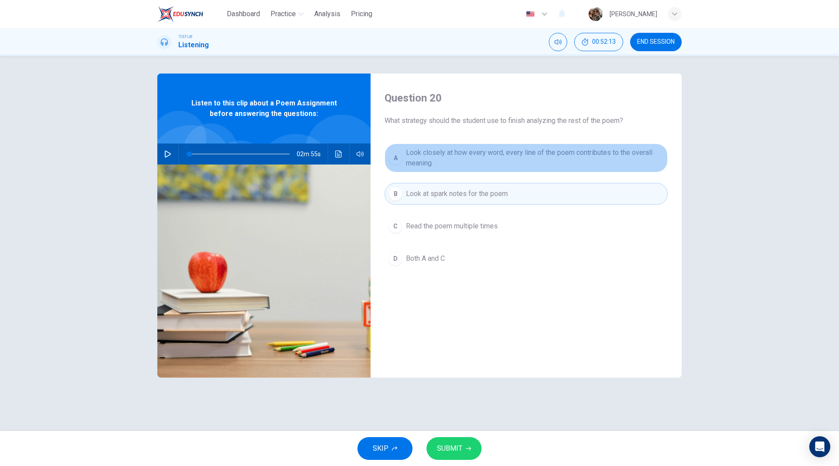
click at [435, 166] on span "Look closely at how every word, every line of the poem contributes to the overa…" at bounding box center [535, 157] width 258 height 21
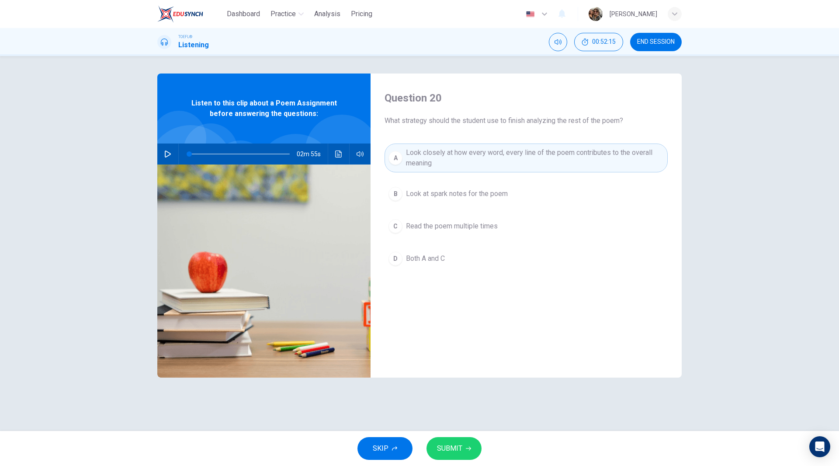
click at [448, 442] on span "SUBMIT" at bounding box center [449, 448] width 25 height 12
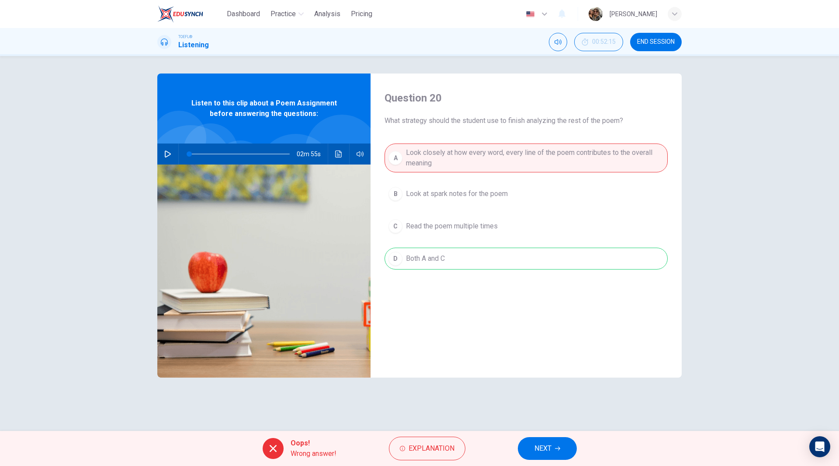
click at [560, 445] on button "NEXT" at bounding box center [547, 448] width 59 height 23
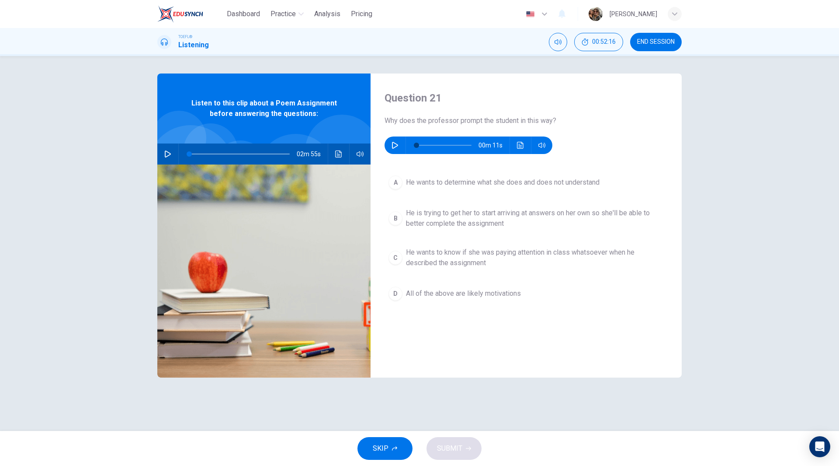
click at [394, 146] on icon "button" at bounding box center [395, 145] width 7 height 7
type input "0"
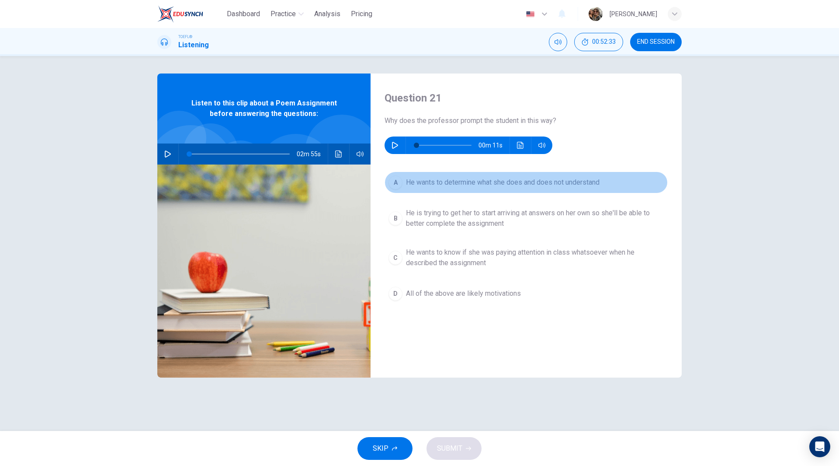
click at [525, 182] on span "He wants to determine what she does and does not understand" at bounding box center [503, 182] width 194 height 10
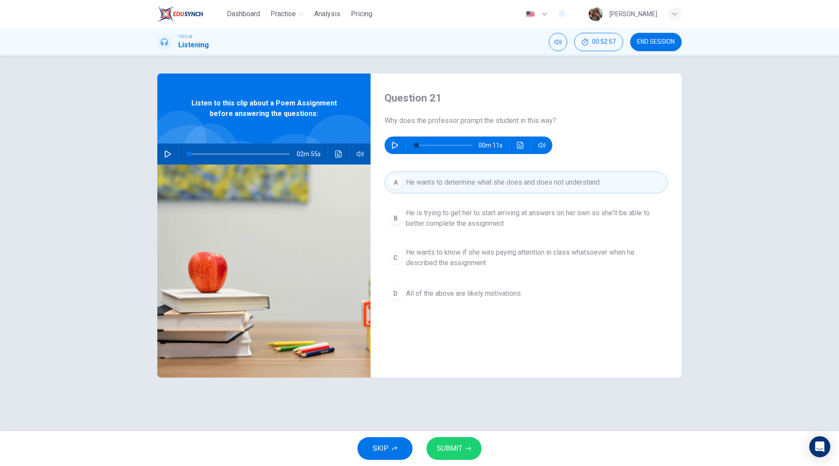
click at [462, 447] on button "SUBMIT" at bounding box center [454, 448] width 55 height 23
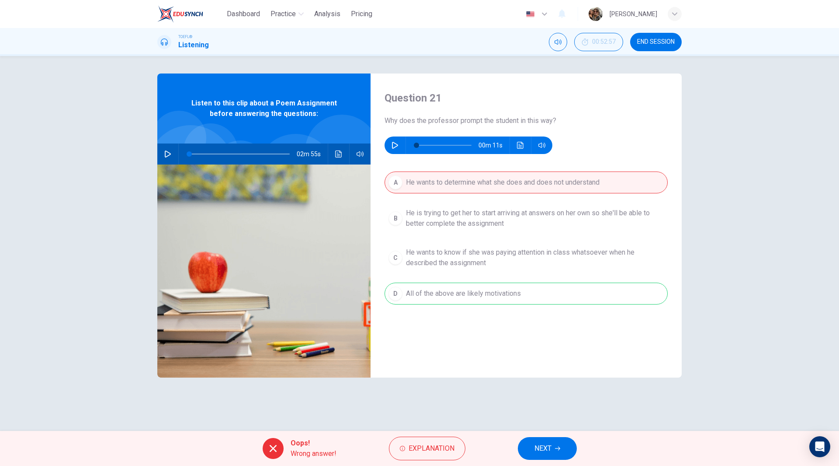
click at [553, 442] on button "NEXT" at bounding box center [547, 448] width 59 height 23
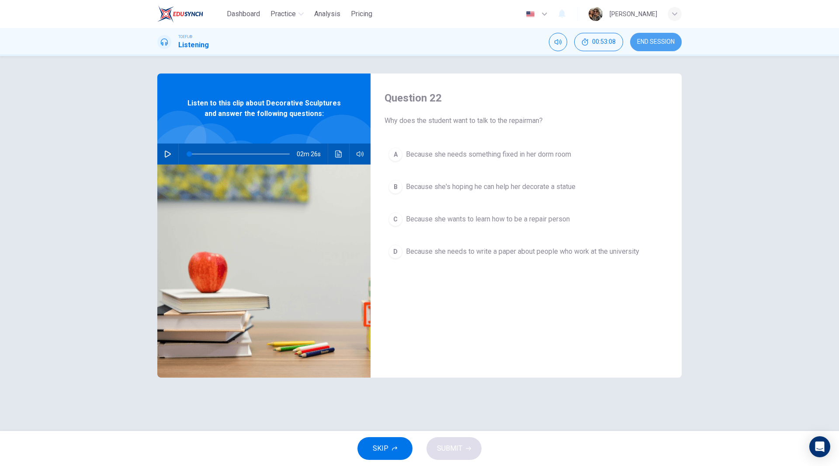
click at [668, 44] on span "END SESSION" at bounding box center [656, 41] width 38 height 7
